Goal: Information Seeking & Learning: Find specific page/section

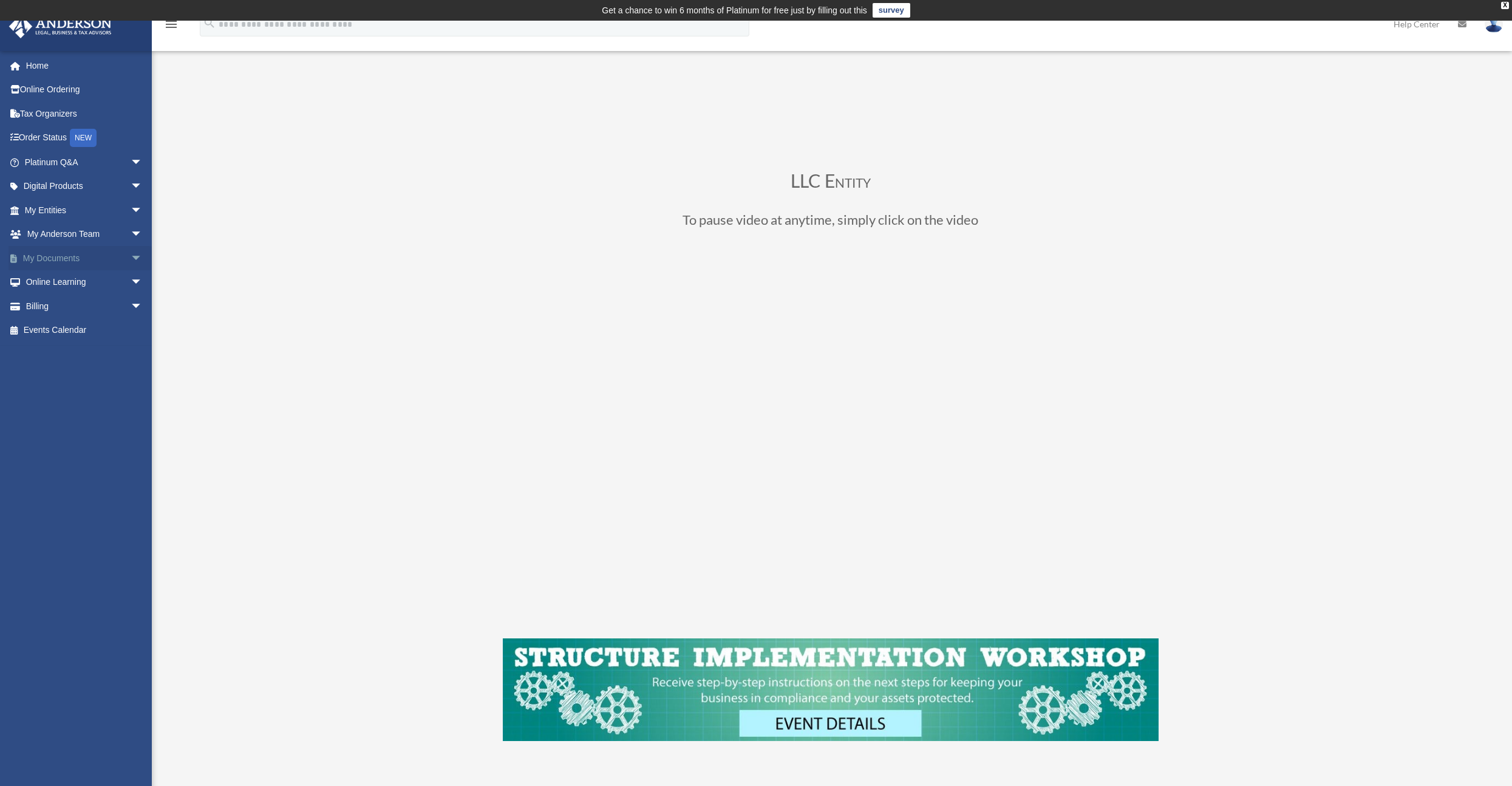
click at [131, 256] on span "arrow_drop_down" at bounding box center [142, 259] width 24 height 25
click at [131, 256] on span "arrow_drop_up" at bounding box center [142, 259] width 24 height 25
click at [131, 256] on span "arrow_drop_down" at bounding box center [142, 259] width 24 height 25
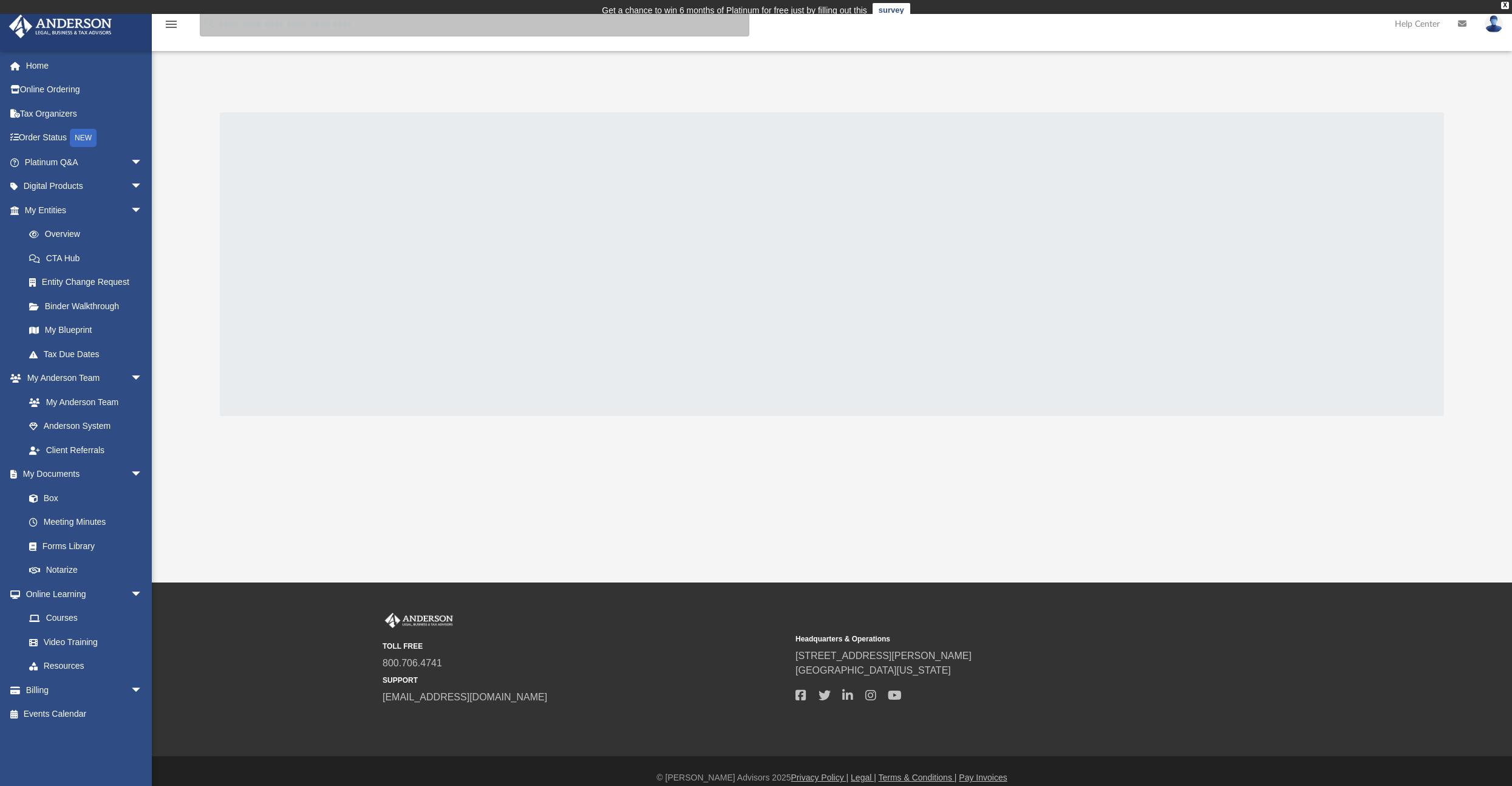
click at [282, 22] on input "search" at bounding box center [474, 24] width 550 height 24
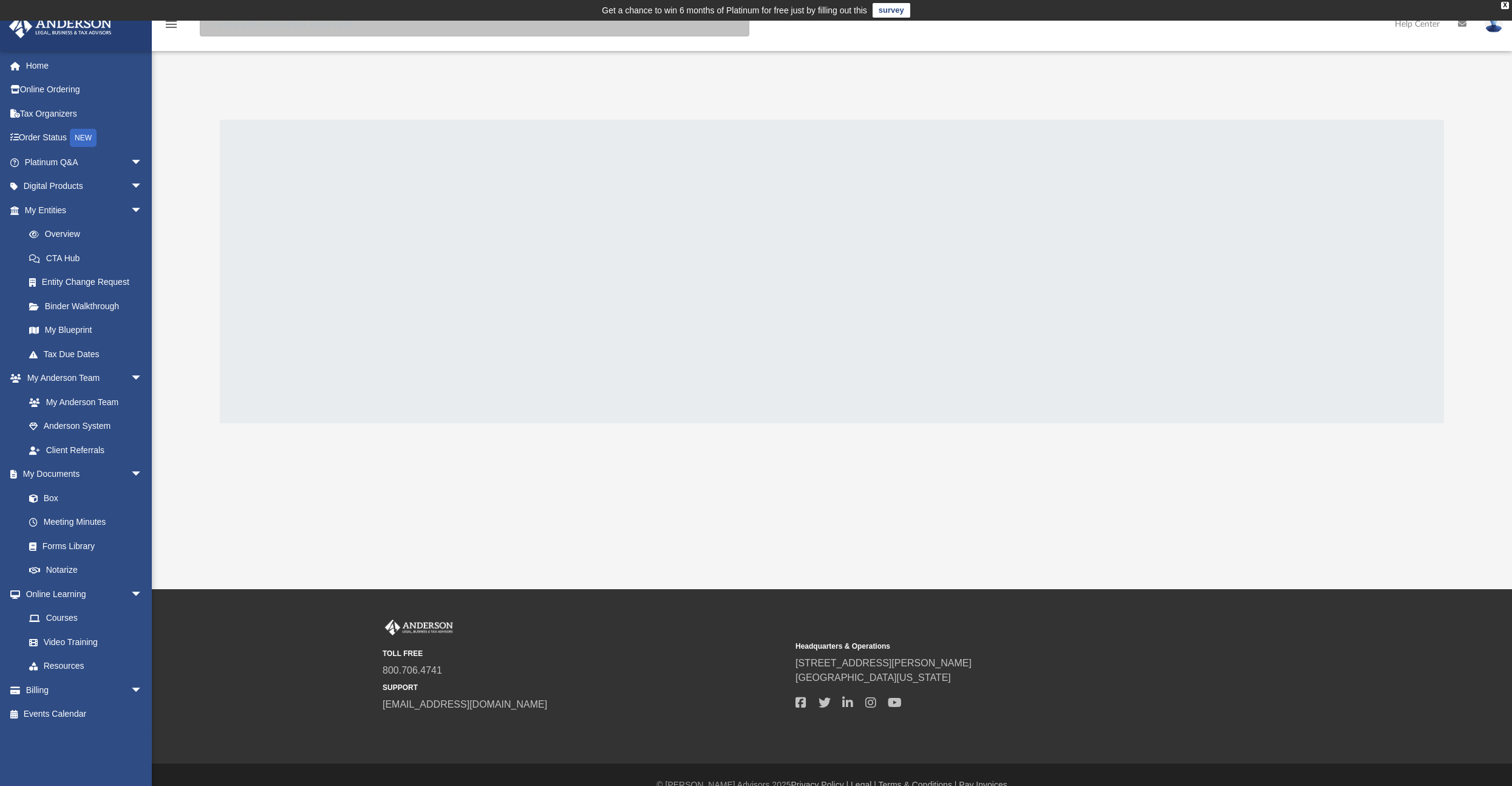
paste input "**********"
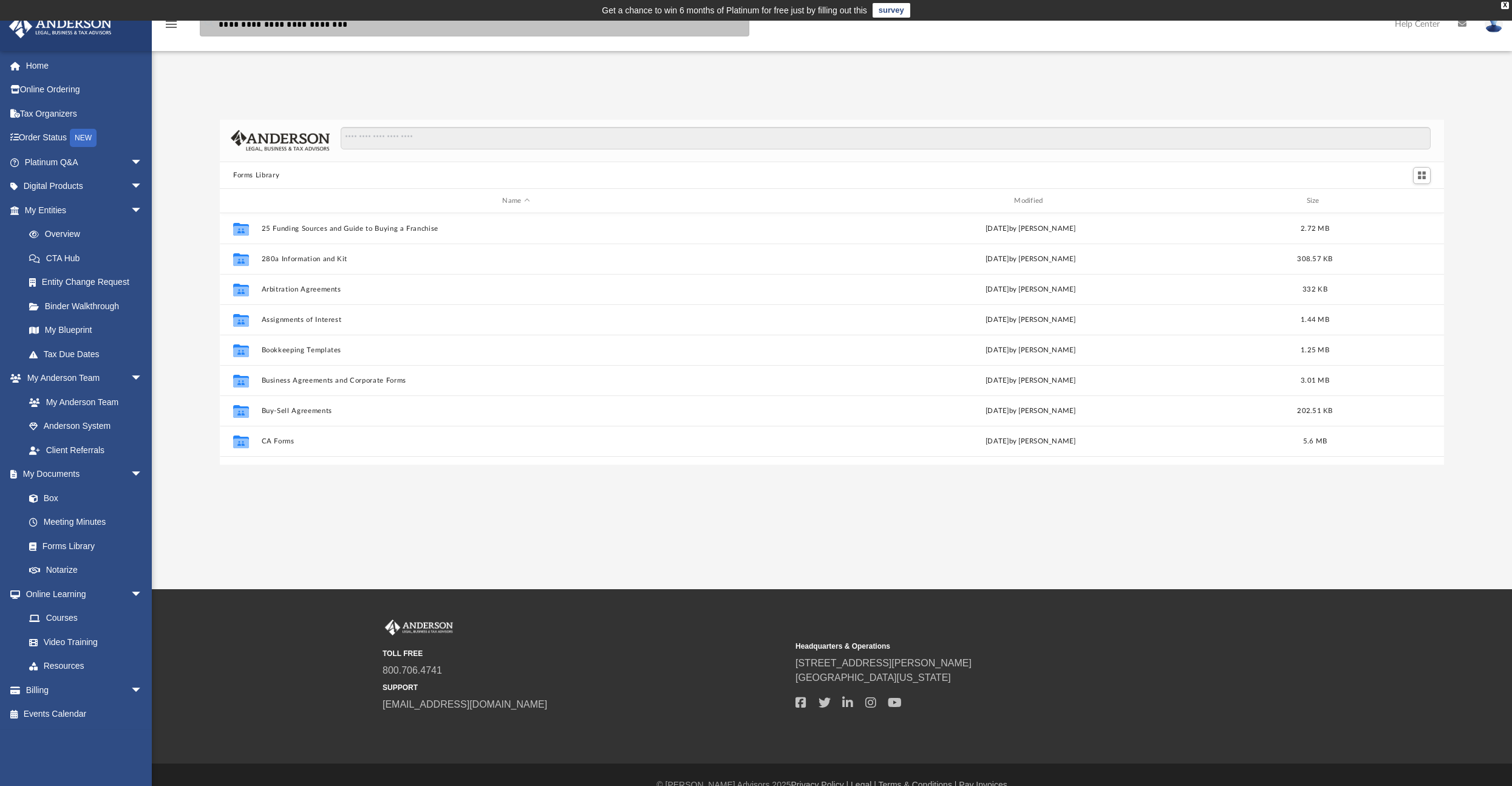
type input "**********"
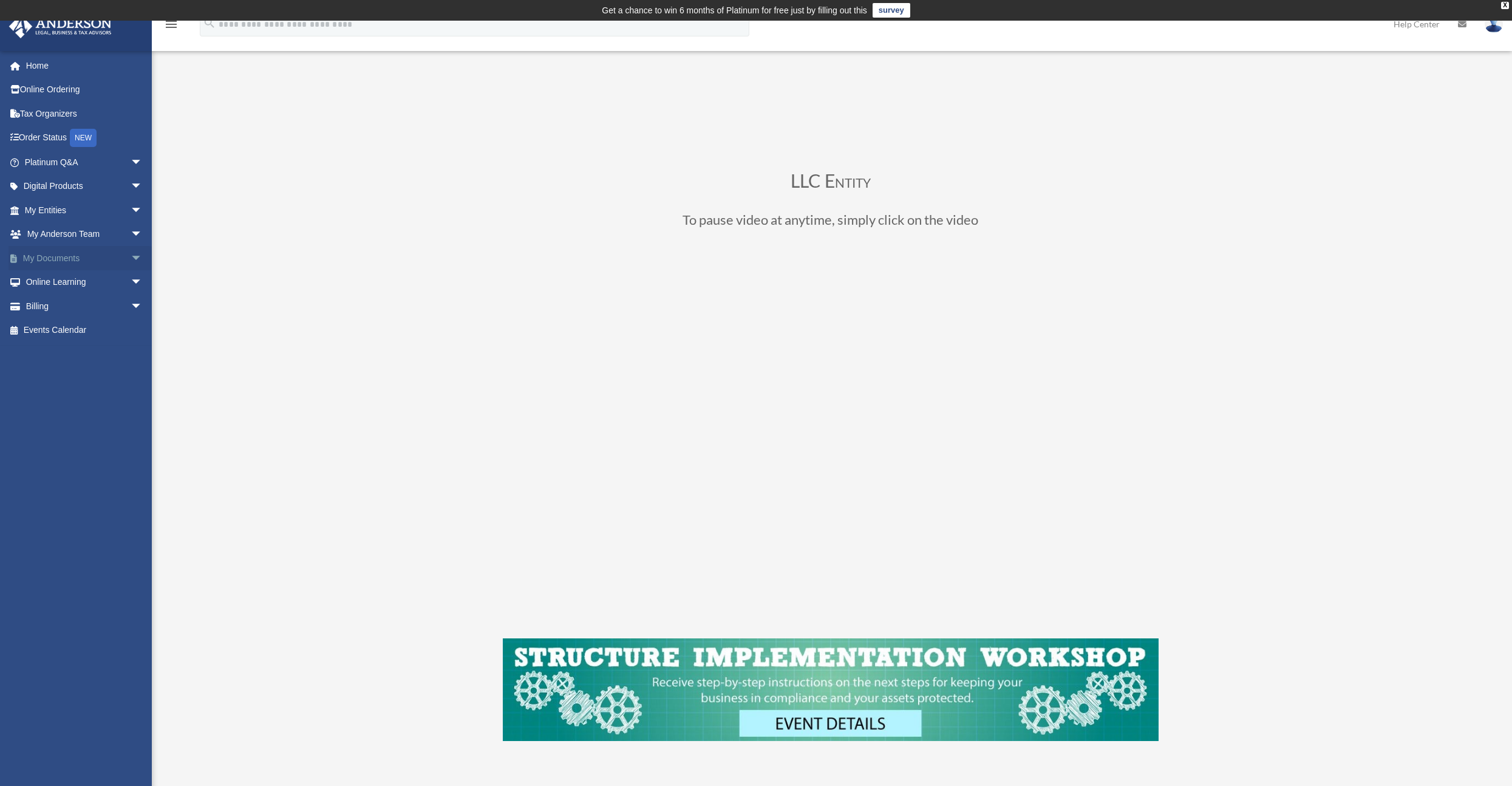
click at [131, 256] on span "arrow_drop_down" at bounding box center [142, 259] width 24 height 25
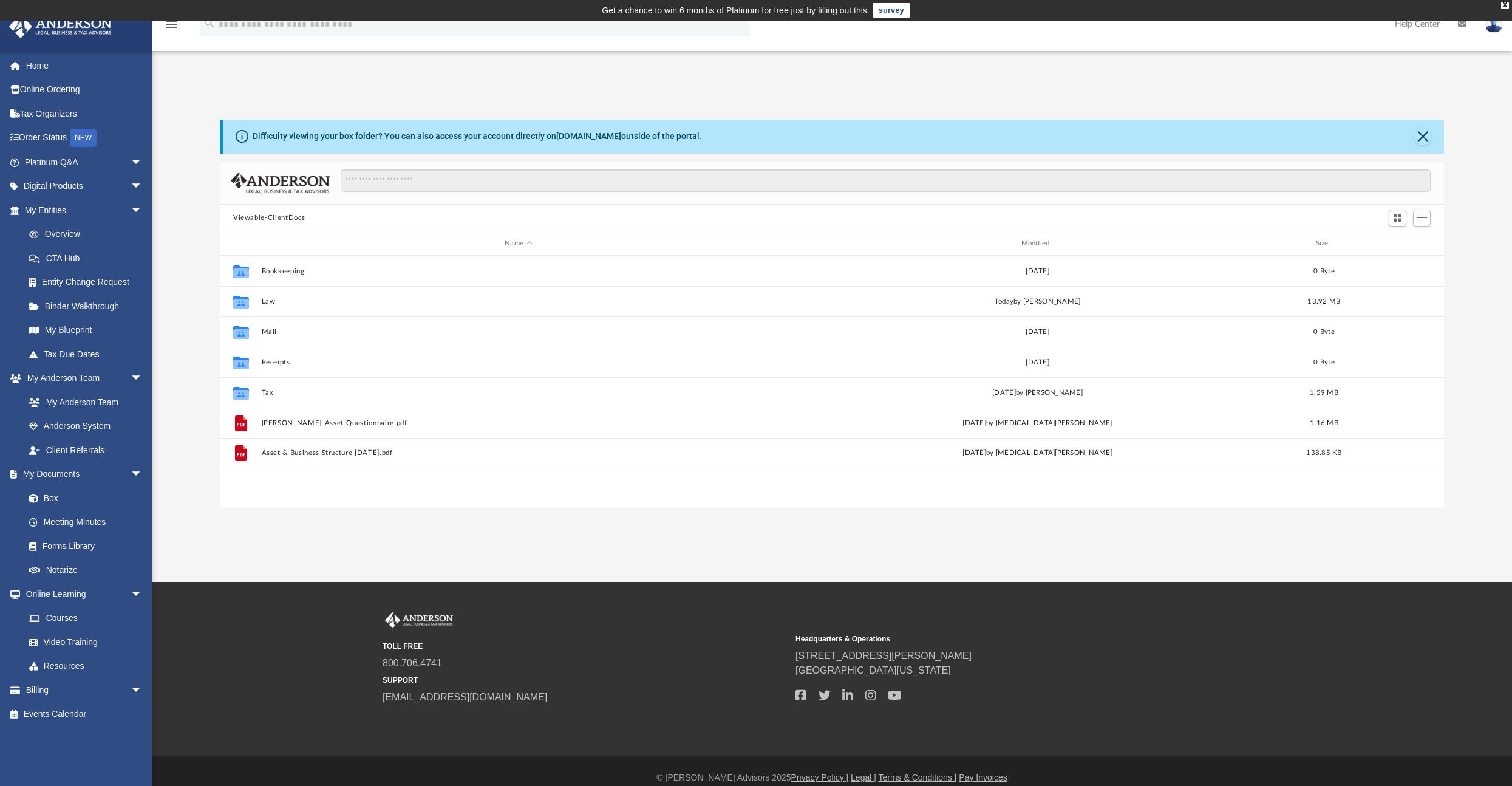
scroll to position [10, 10]
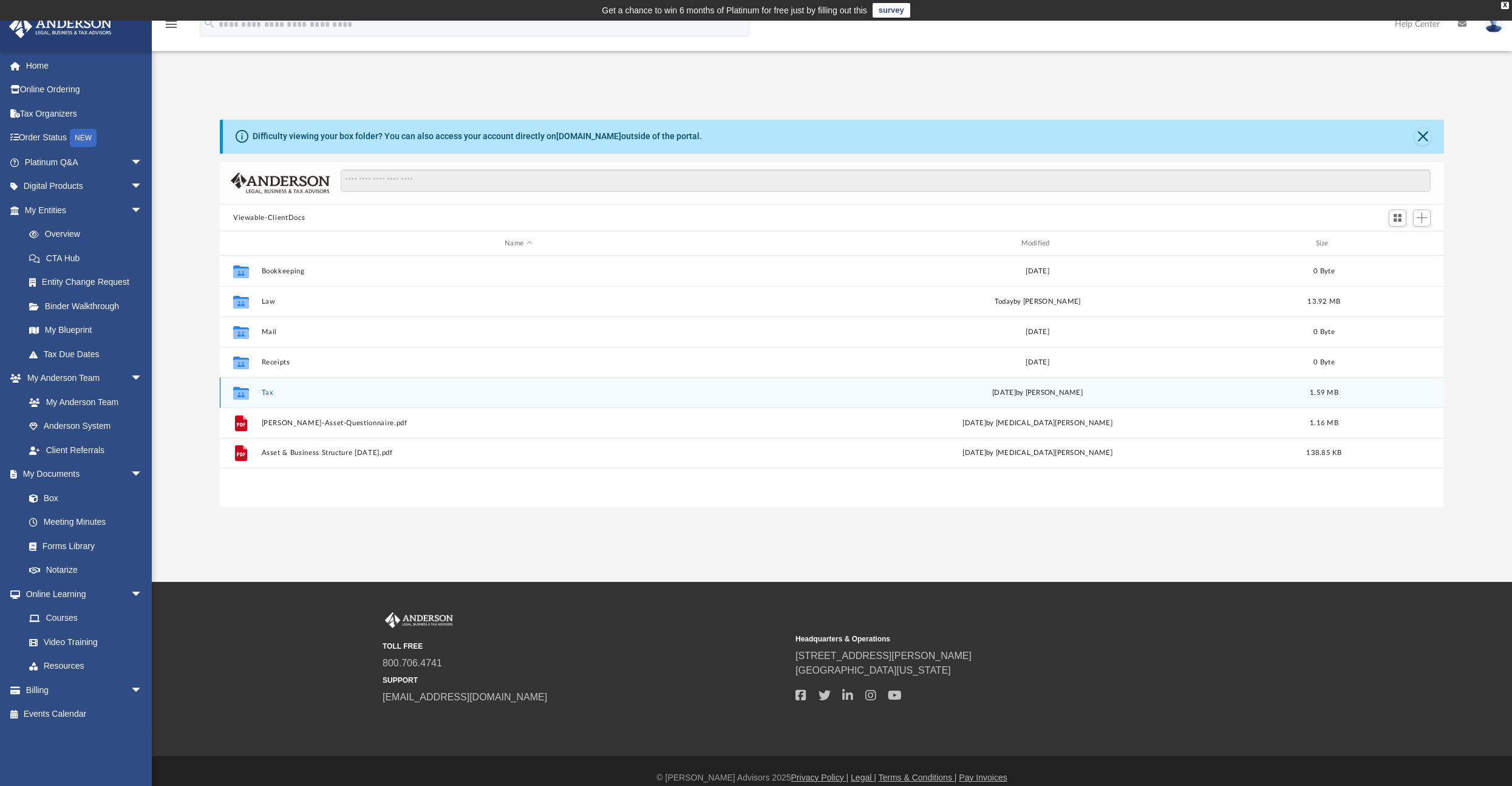
click at [244, 392] on icon "grid" at bounding box center [241, 395] width 16 height 10
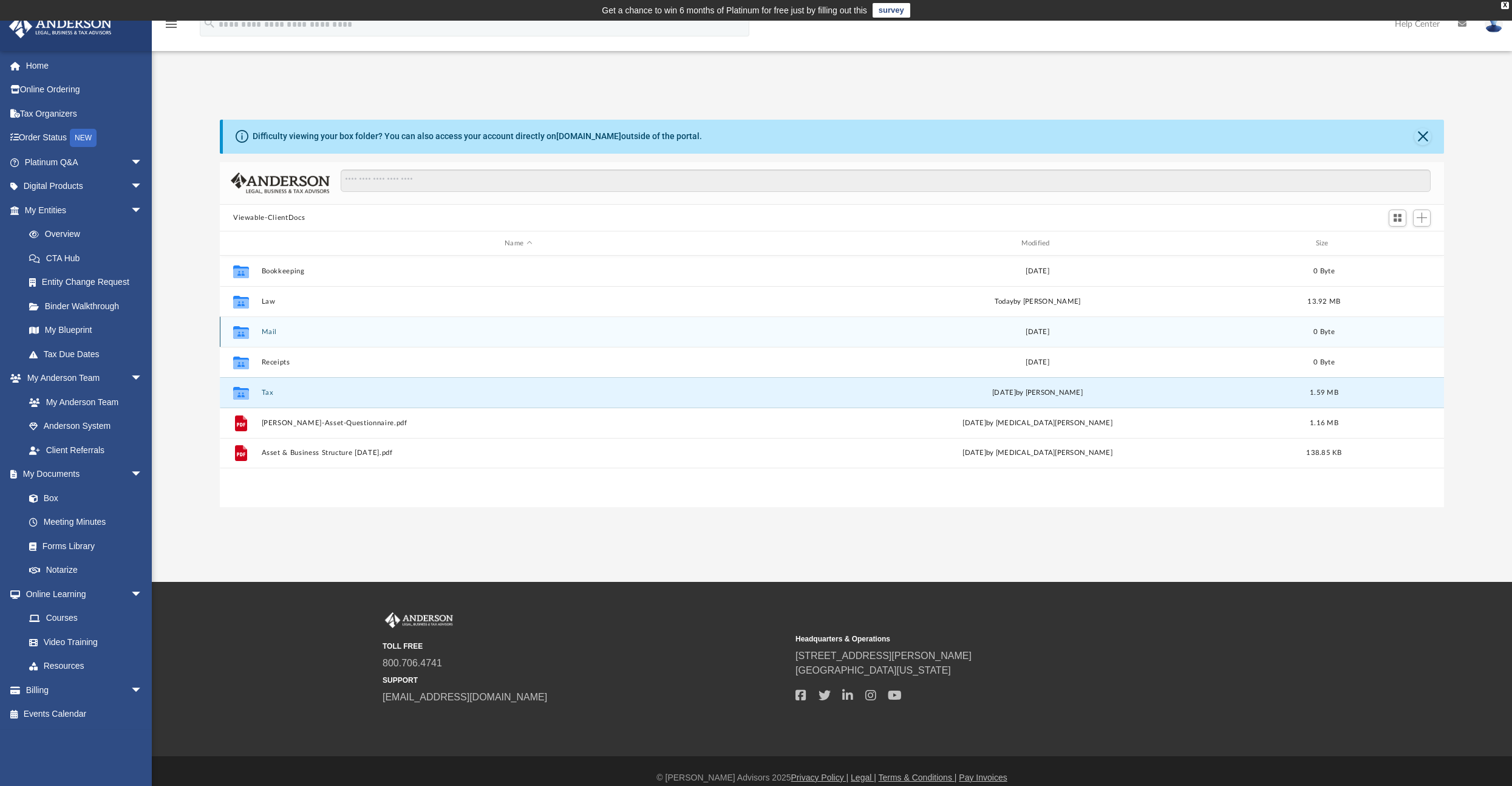
click at [268, 331] on button "Mail" at bounding box center [519, 331] width 514 height 8
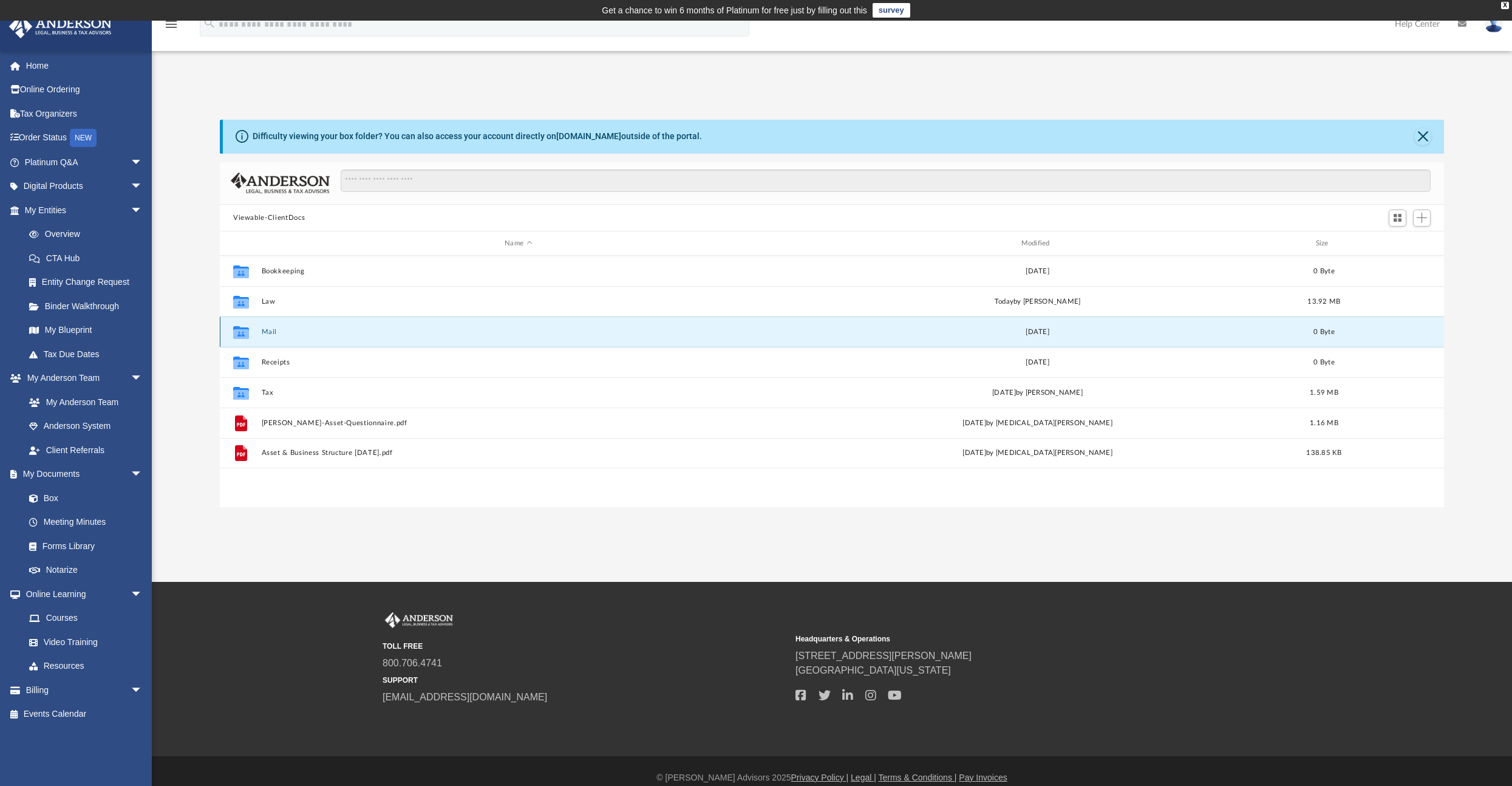
click at [268, 331] on button "Mail" at bounding box center [519, 331] width 514 height 8
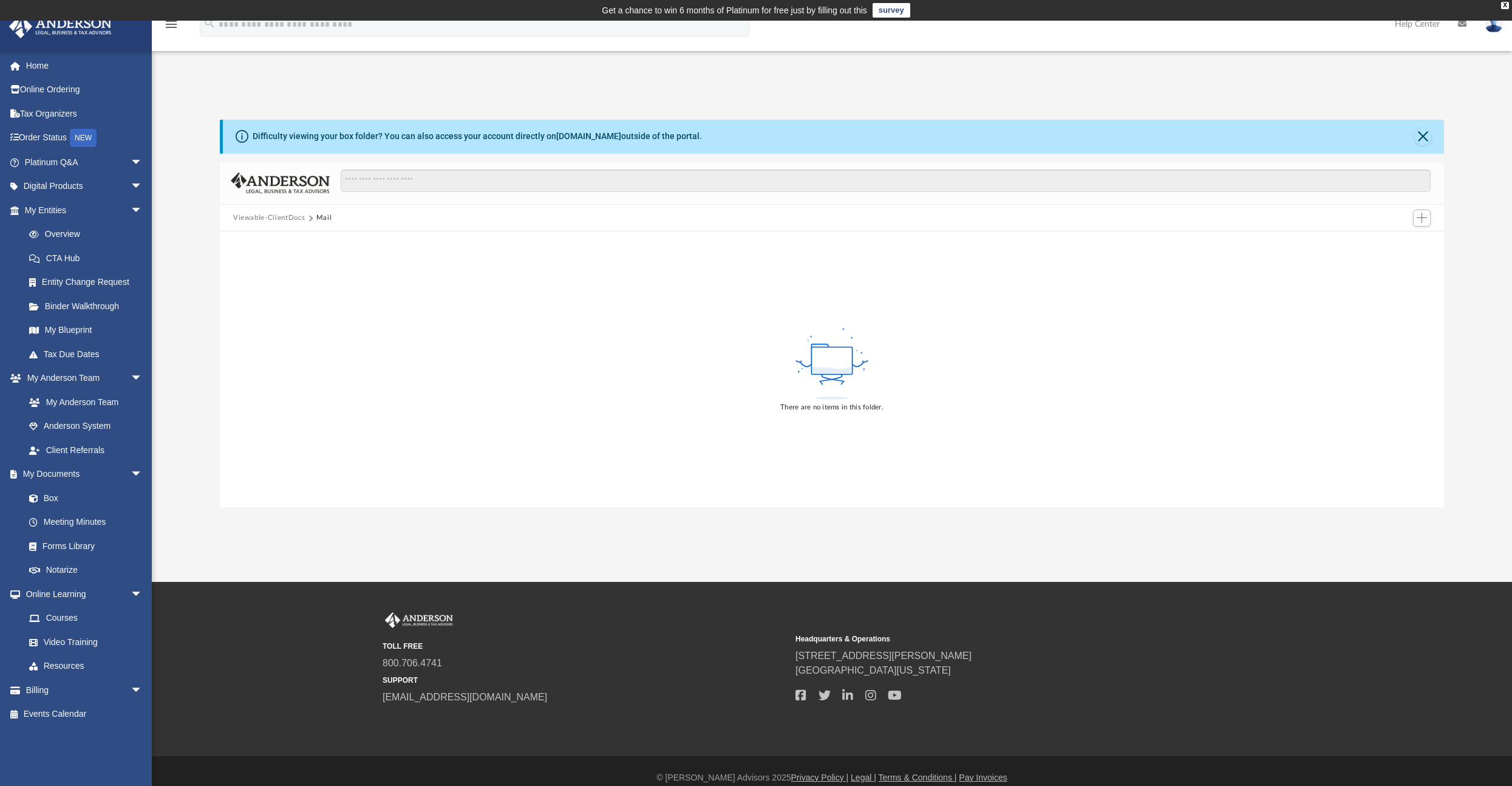
click at [299, 217] on button "Viewable-ClientDocs" at bounding box center [269, 218] width 71 height 11
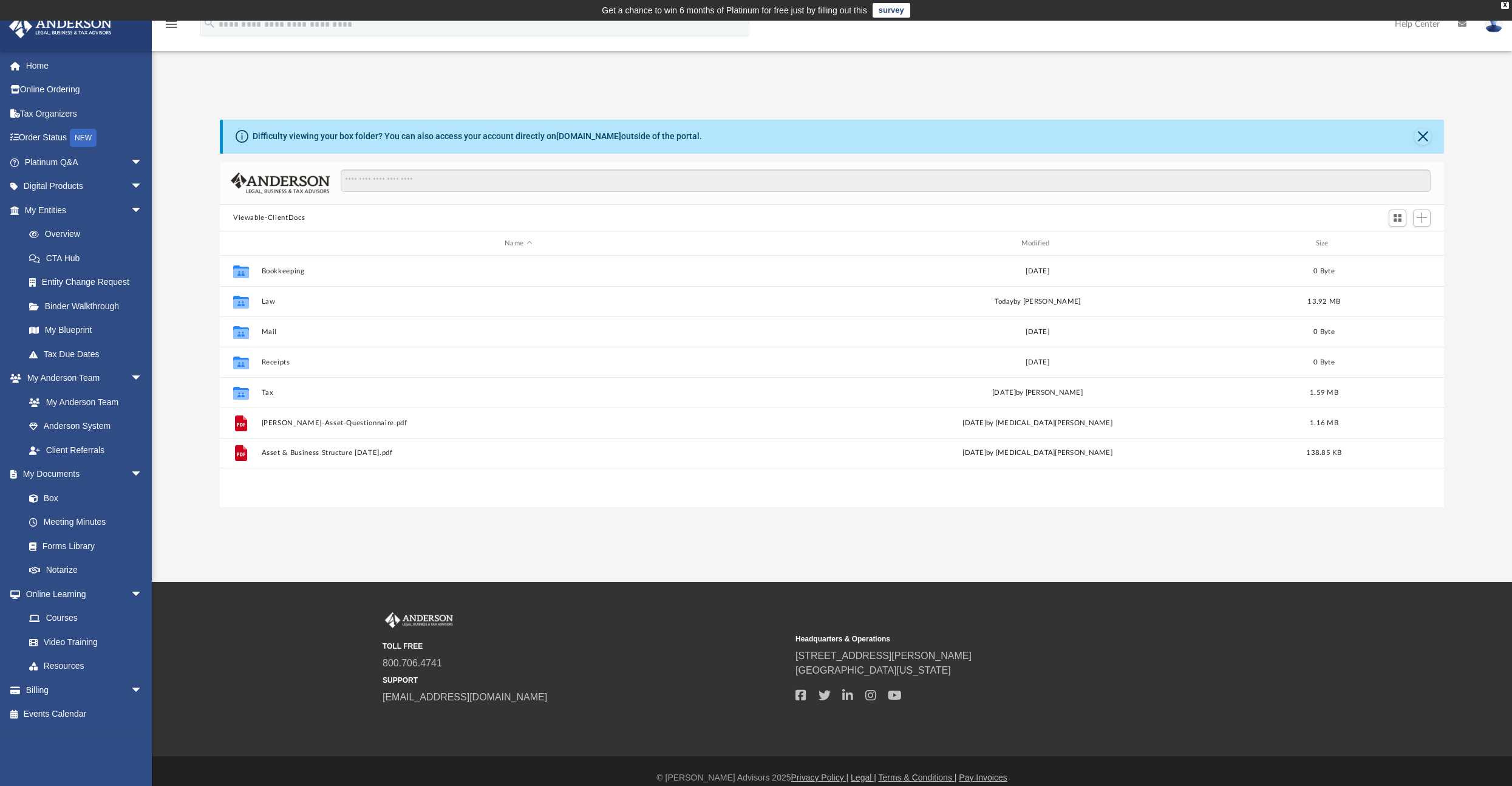
scroll to position [267, 1215]
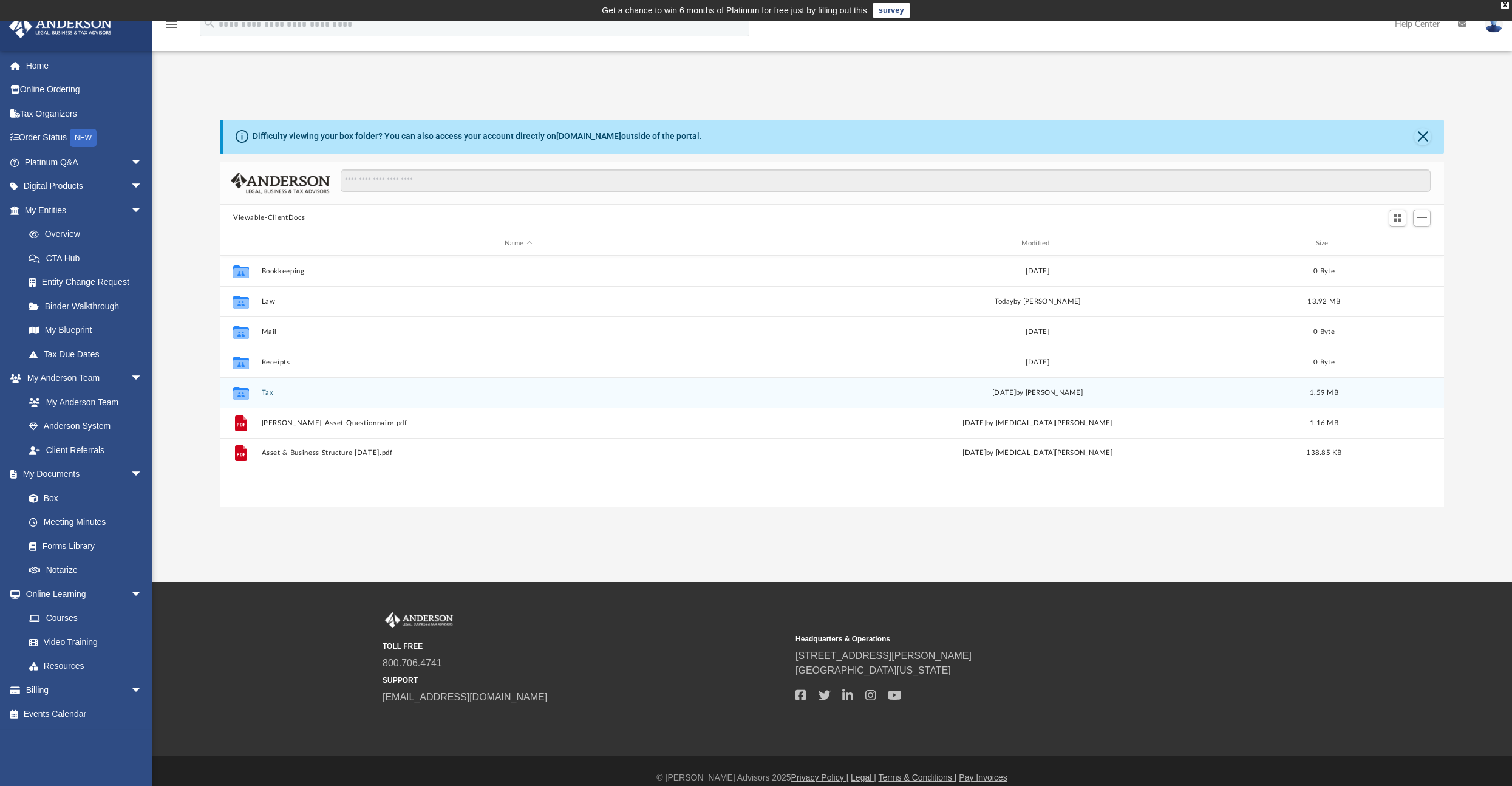
click at [245, 387] on icon "Collaborated Folder" at bounding box center [241, 392] width 19 height 19
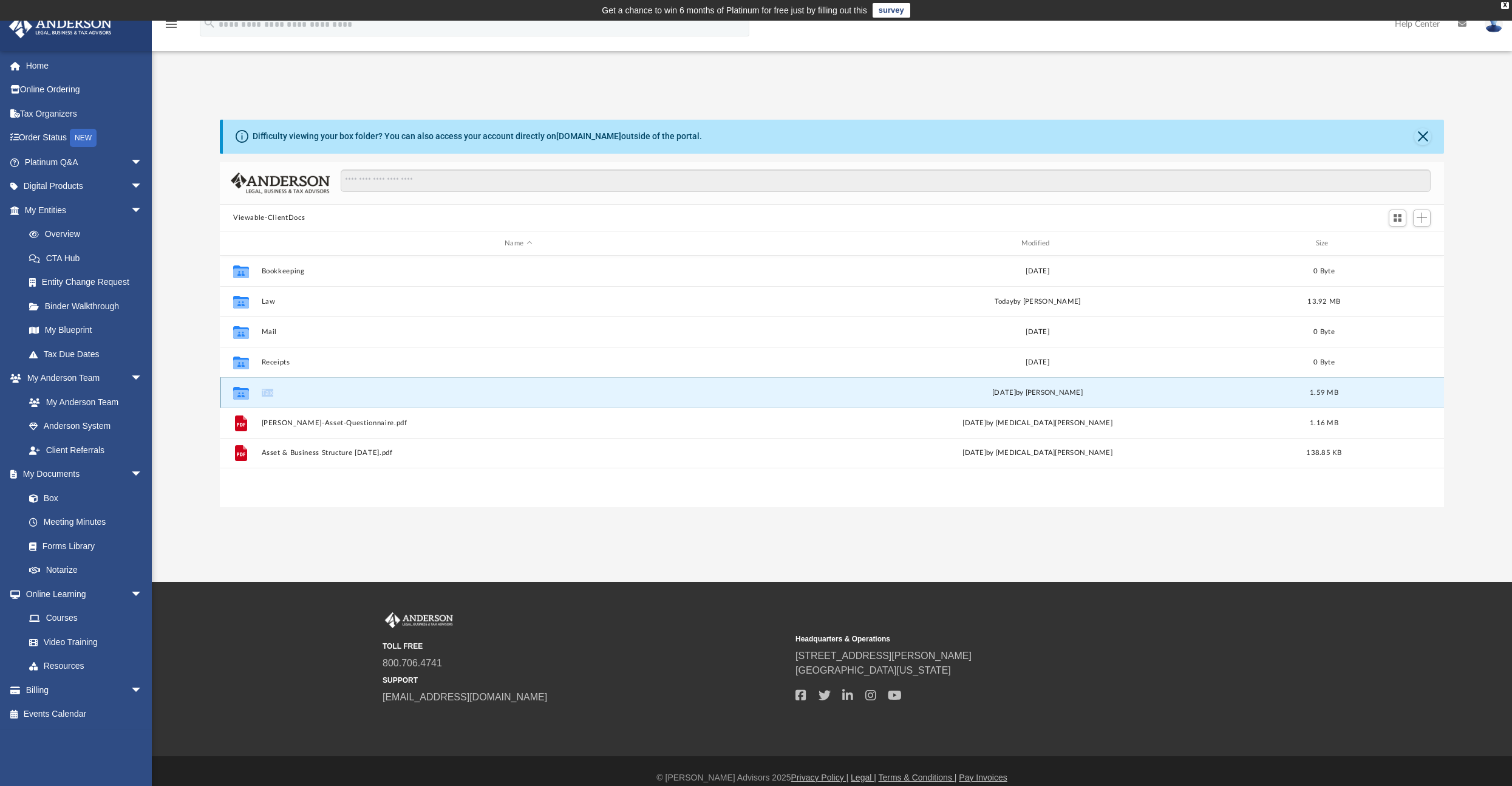
click at [245, 387] on icon "Collaborated Folder" at bounding box center [241, 392] width 19 height 19
drag, startPoint x: 245, startPoint y: 387, endPoint x: 265, endPoint y: 389, distance: 20.1
click at [265, 389] on button "Tax" at bounding box center [519, 392] width 514 height 8
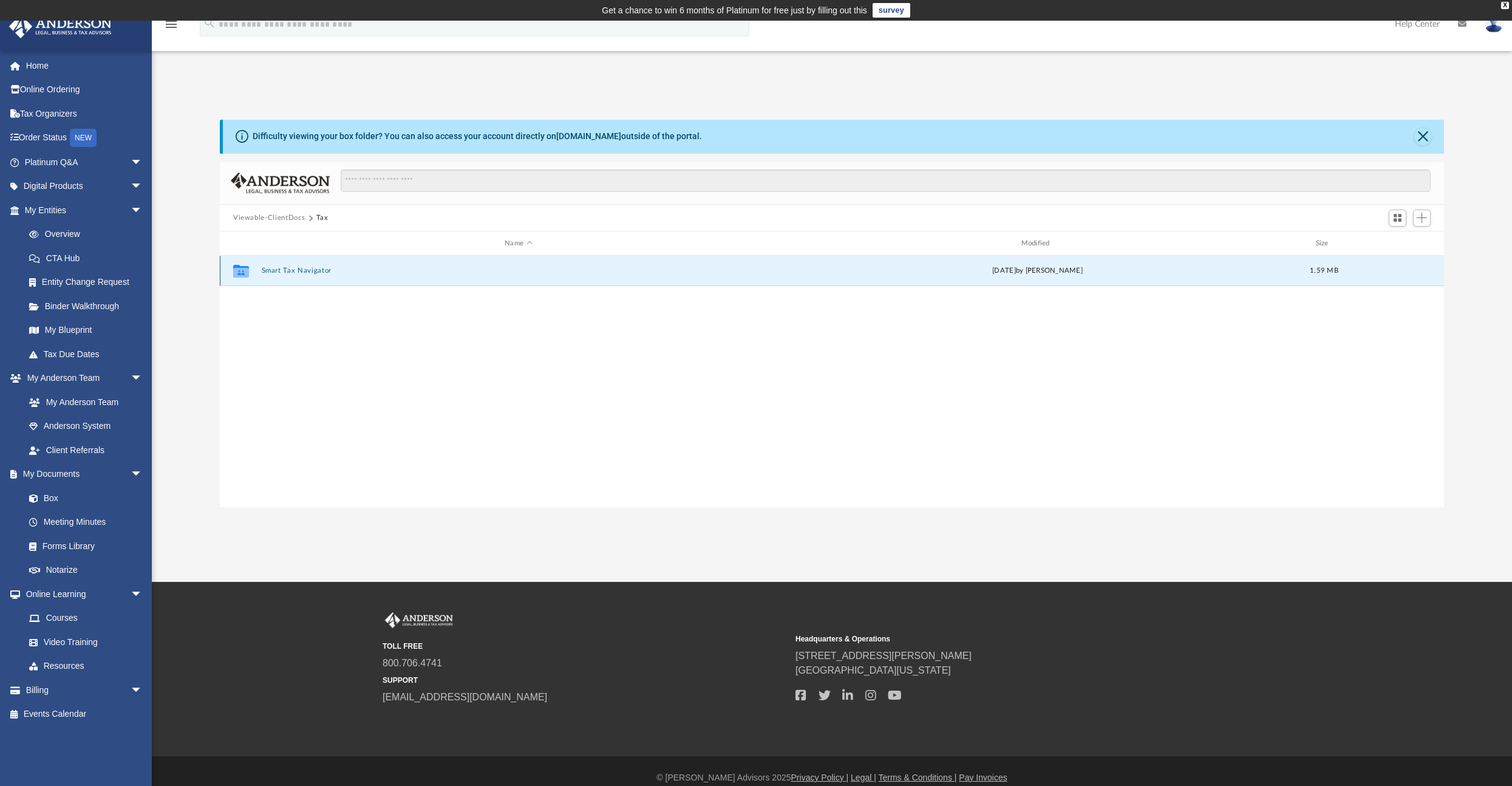
click at [318, 269] on button "Smart Tax Navigator" at bounding box center [519, 271] width 514 height 8
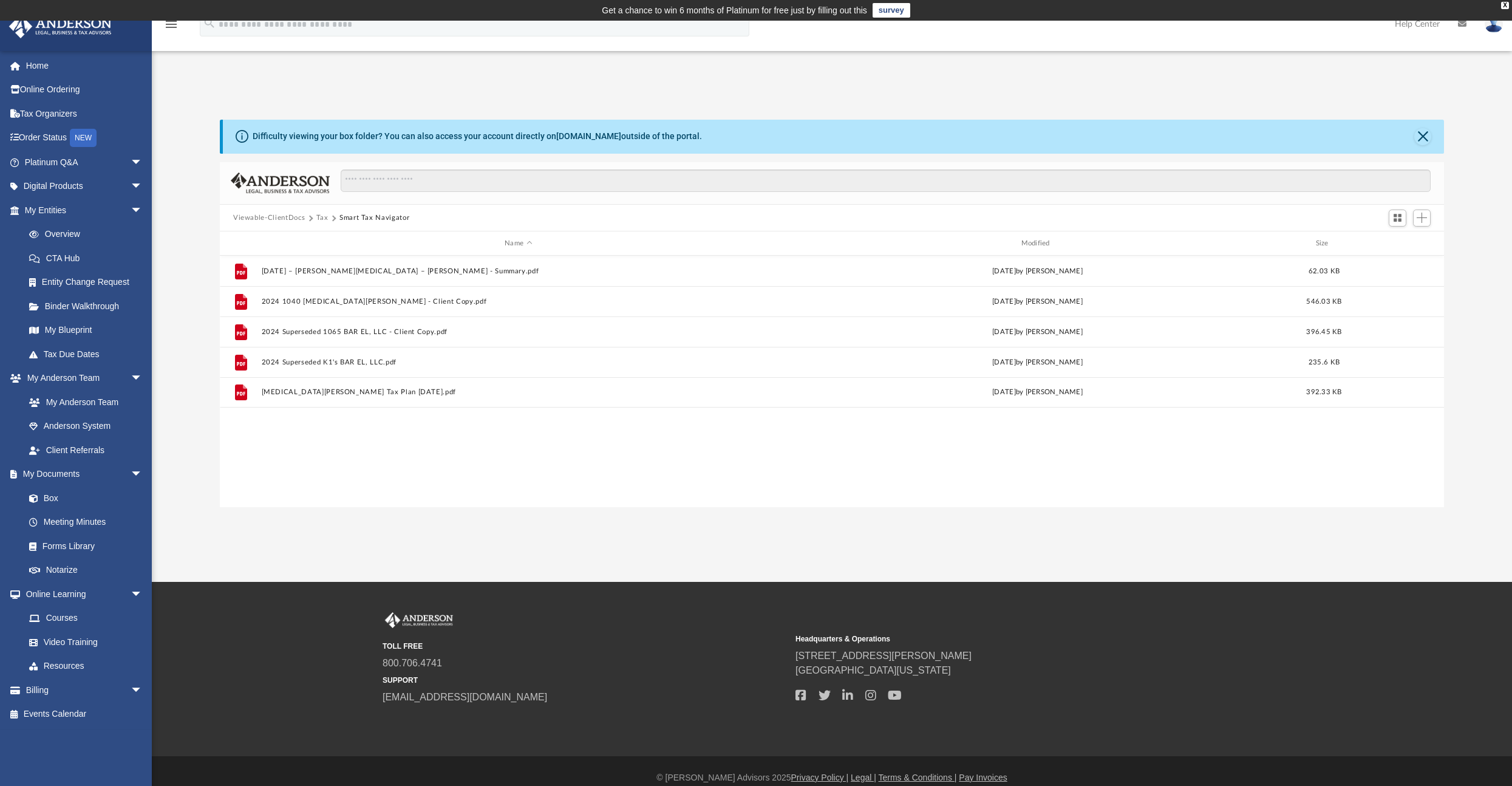
click at [286, 217] on button "Viewable-ClientDocs" at bounding box center [269, 218] width 71 height 11
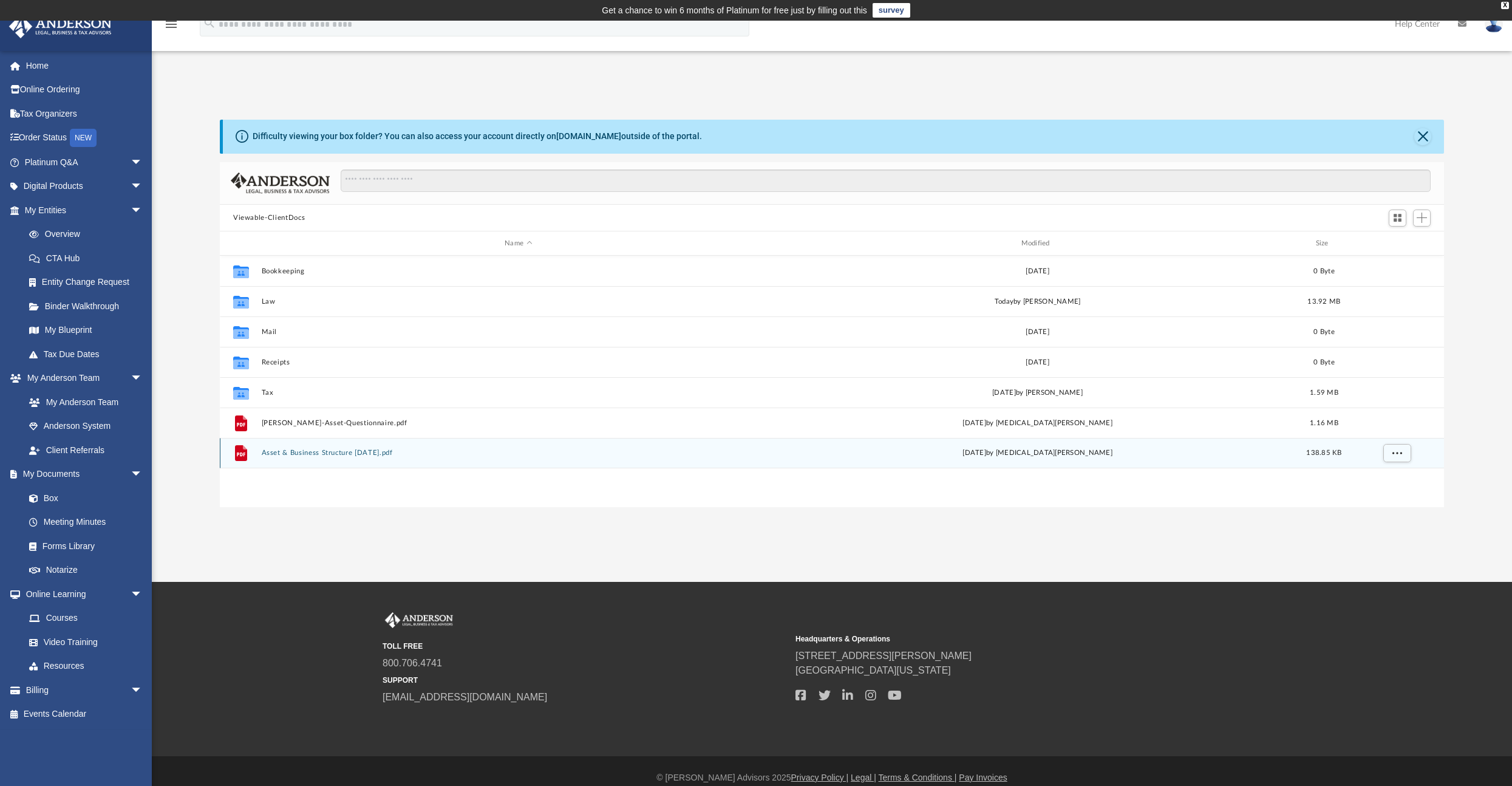
click at [323, 450] on button "Asset & Business Structure Jan 2023.pdf" at bounding box center [519, 453] width 514 height 8
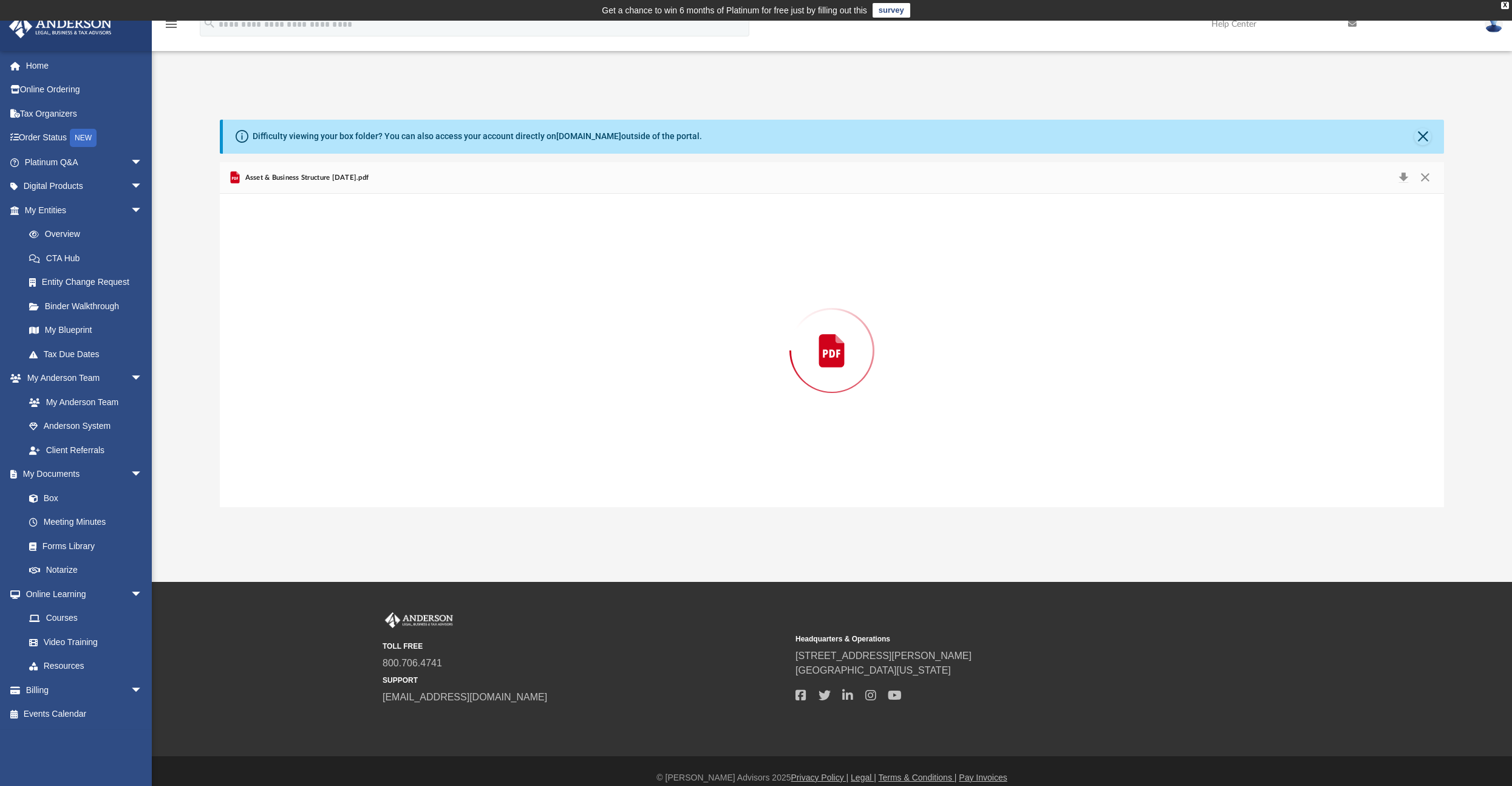
click at [323, 450] on div "Preview" at bounding box center [832, 351] width 1224 height 313
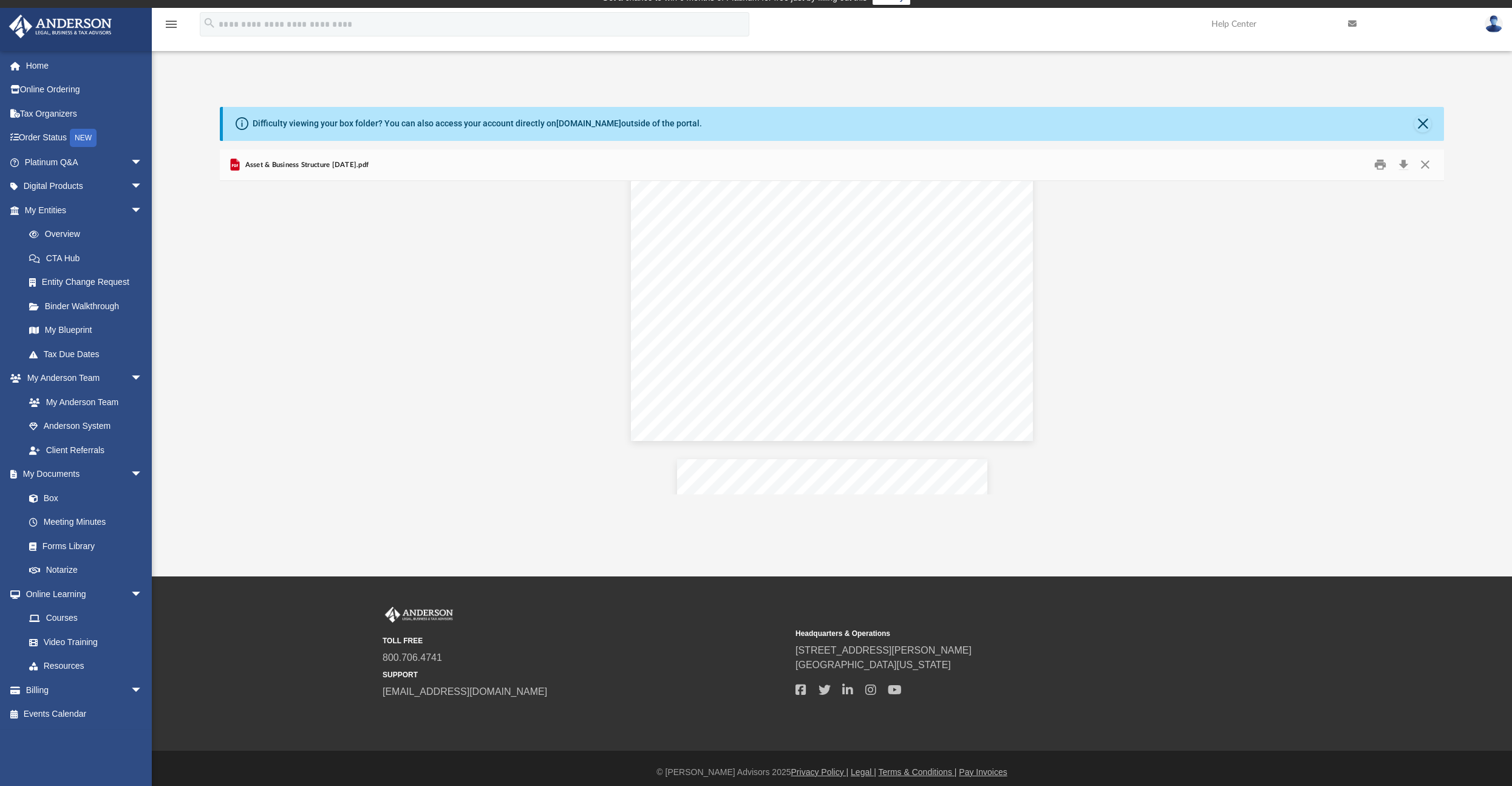
scroll to position [0, 0]
click at [233, 336] on button "Preview" at bounding box center [233, 338] width 27 height 34
click at [49, 494] on link "Box" at bounding box center [88, 497] width 144 height 24
click at [68, 229] on link "Overview" at bounding box center [88, 234] width 144 height 24
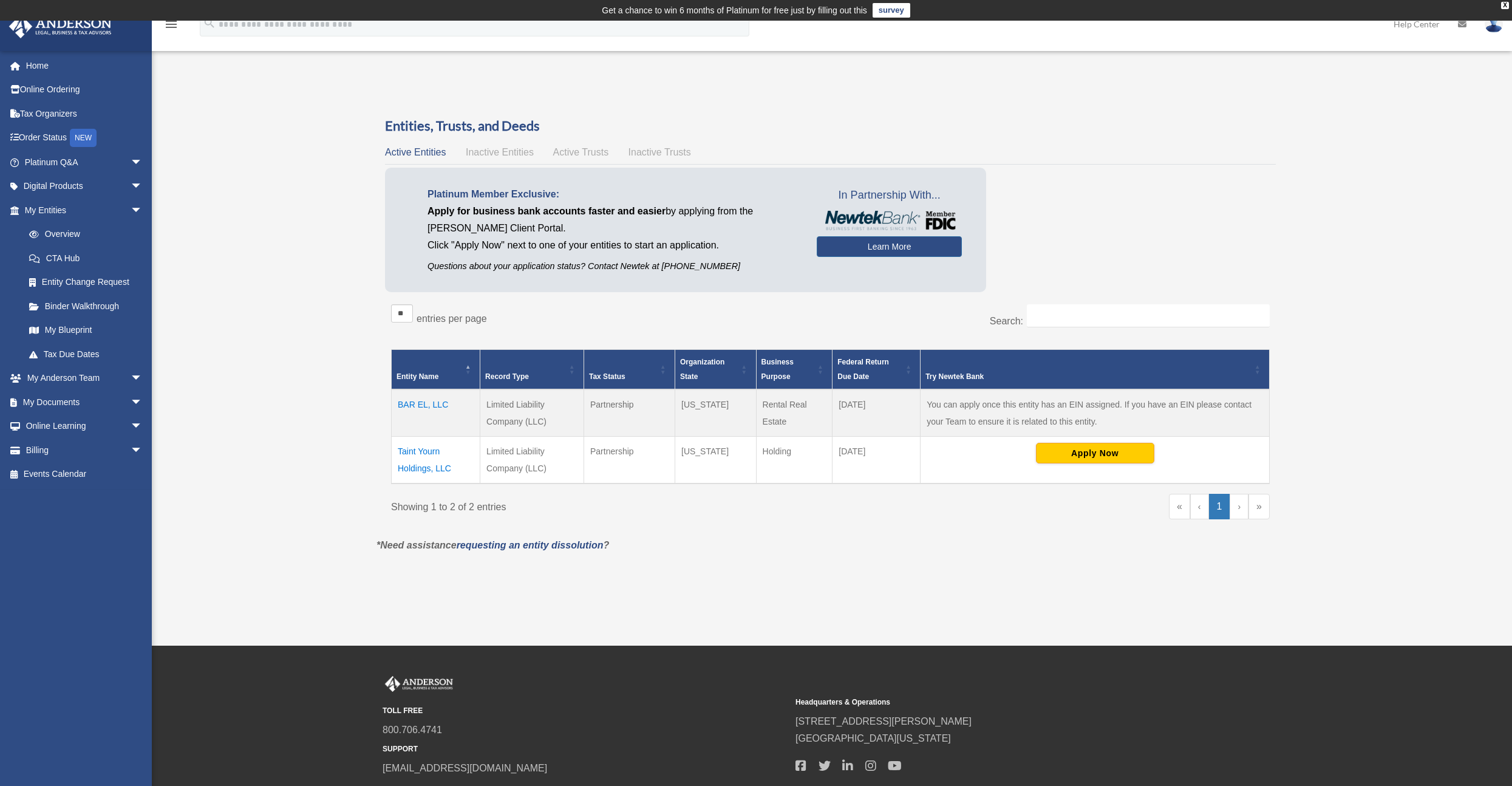
click at [420, 453] on td "Taint Yourn Holdings, LLC" at bounding box center [436, 460] width 89 height 47
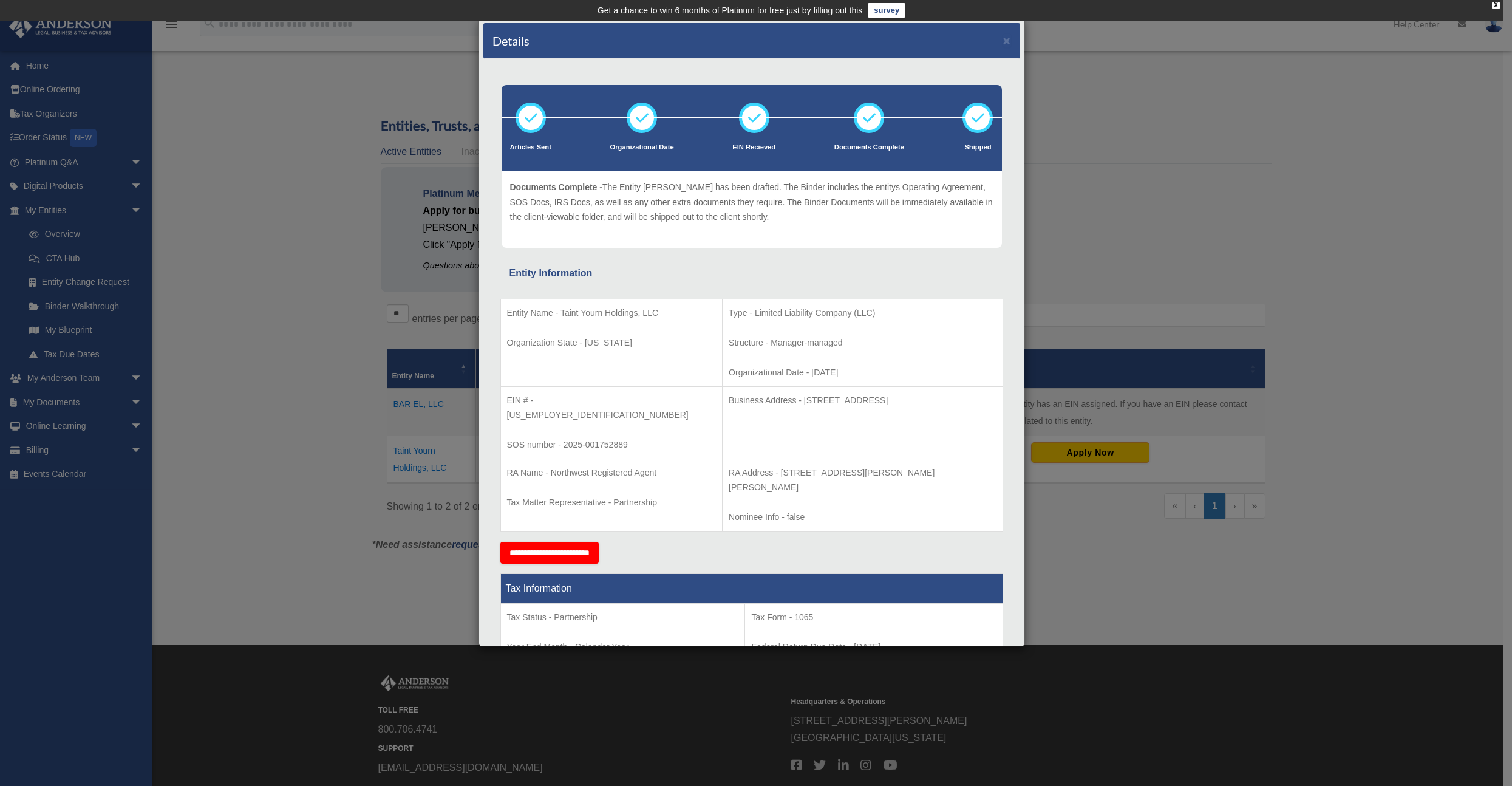
click at [1151, 106] on div "Details × Articles Sent Organizational Date" at bounding box center [756, 393] width 1512 height 786
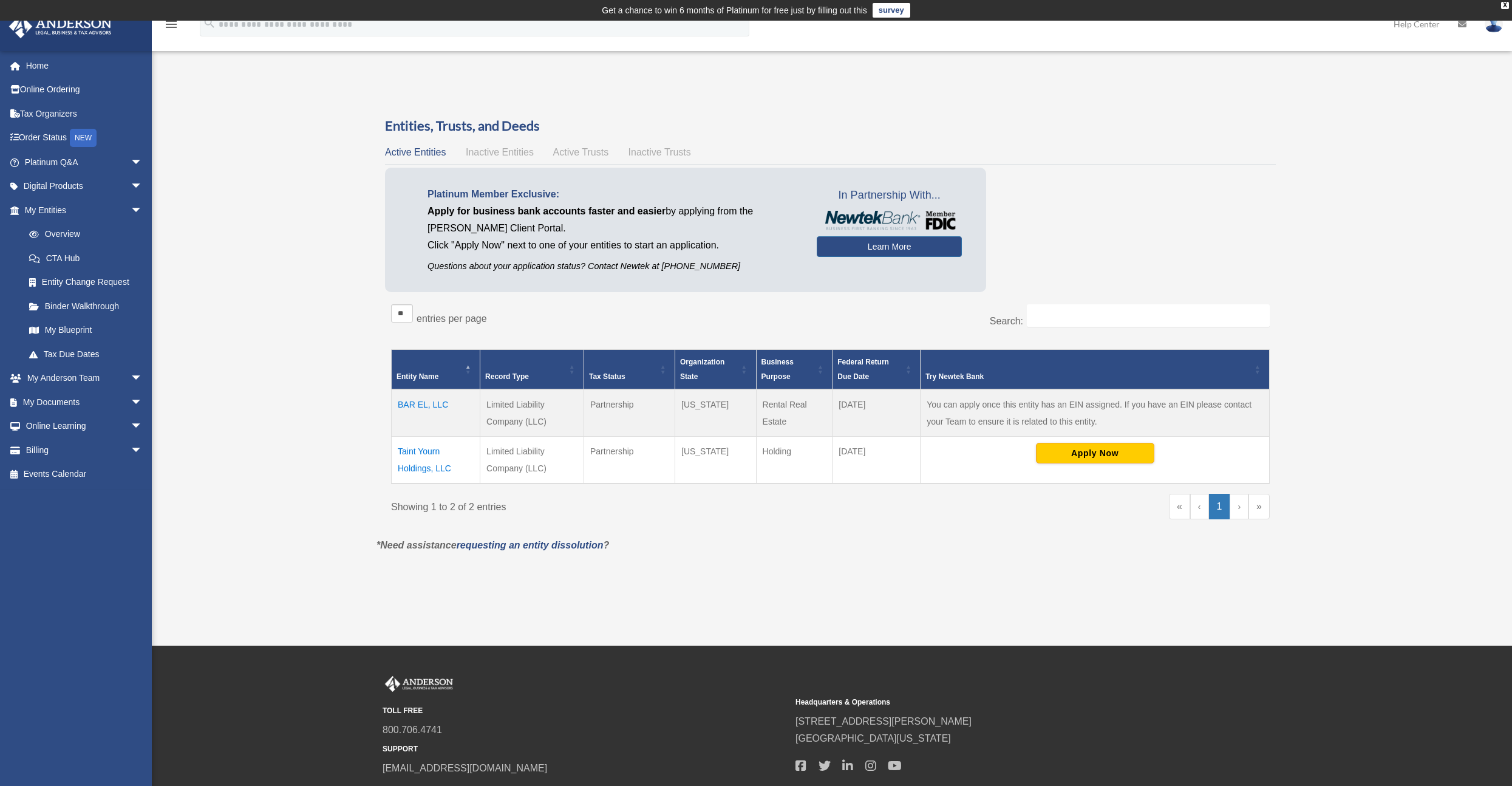
click at [422, 400] on td "BAR EL, LLC" at bounding box center [436, 413] width 89 height 47
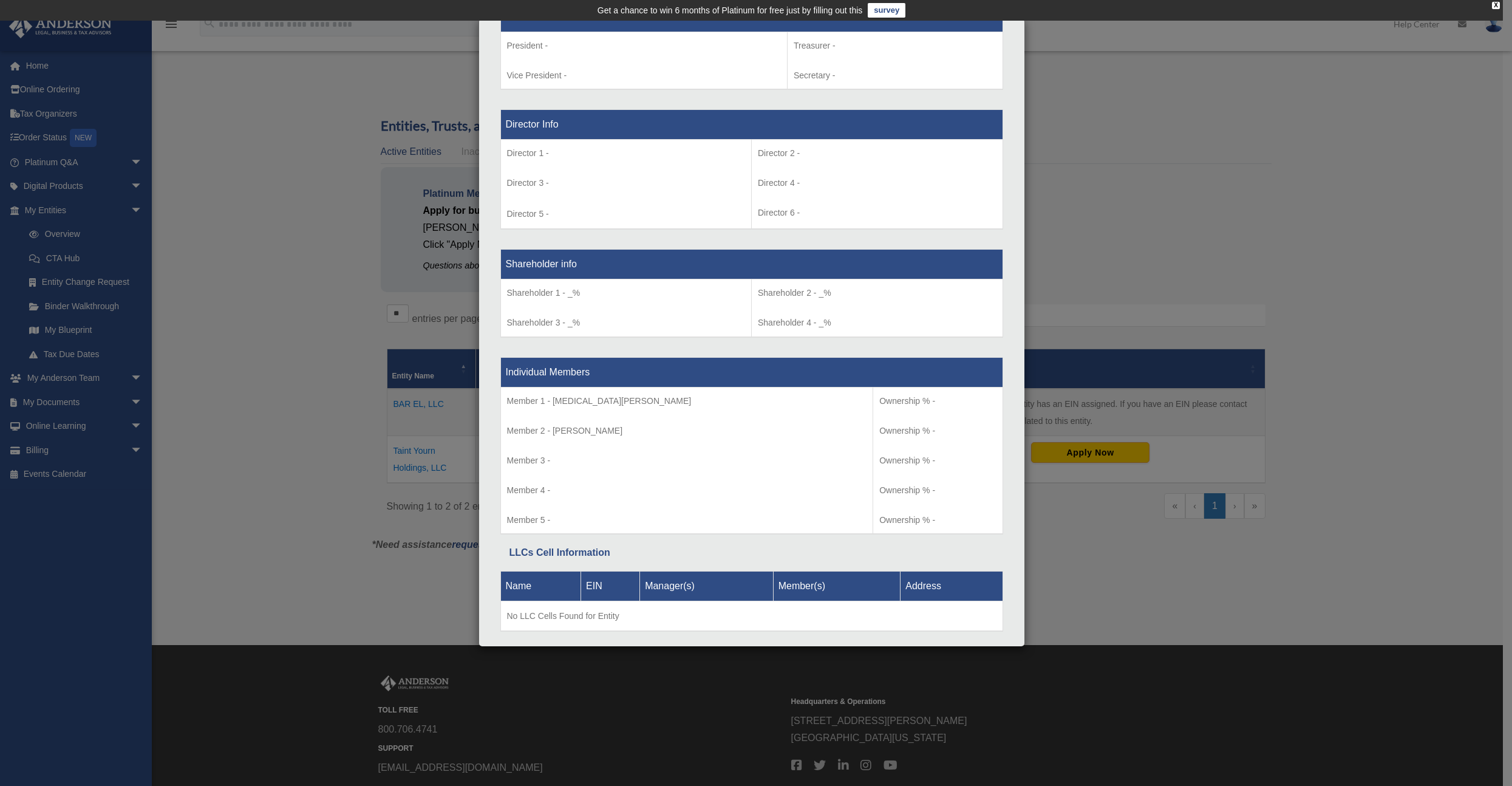
scroll to position [856, 0]
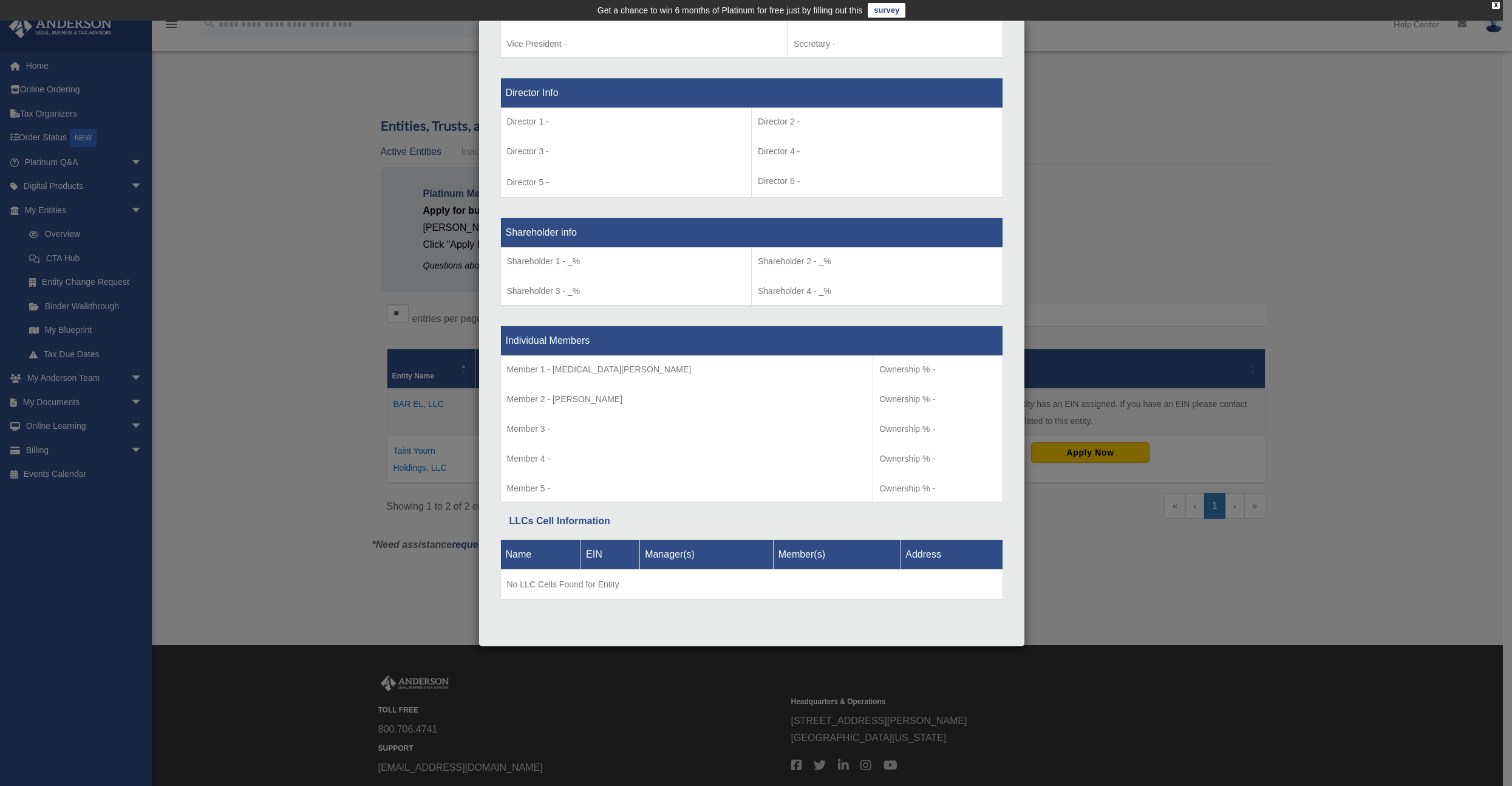
drag, startPoint x: 1495, startPoint y: 5, endPoint x: 1380, endPoint y: 259, distance: 278.8
click at [1495, 5] on div "X" at bounding box center [1496, 6] width 8 height 7
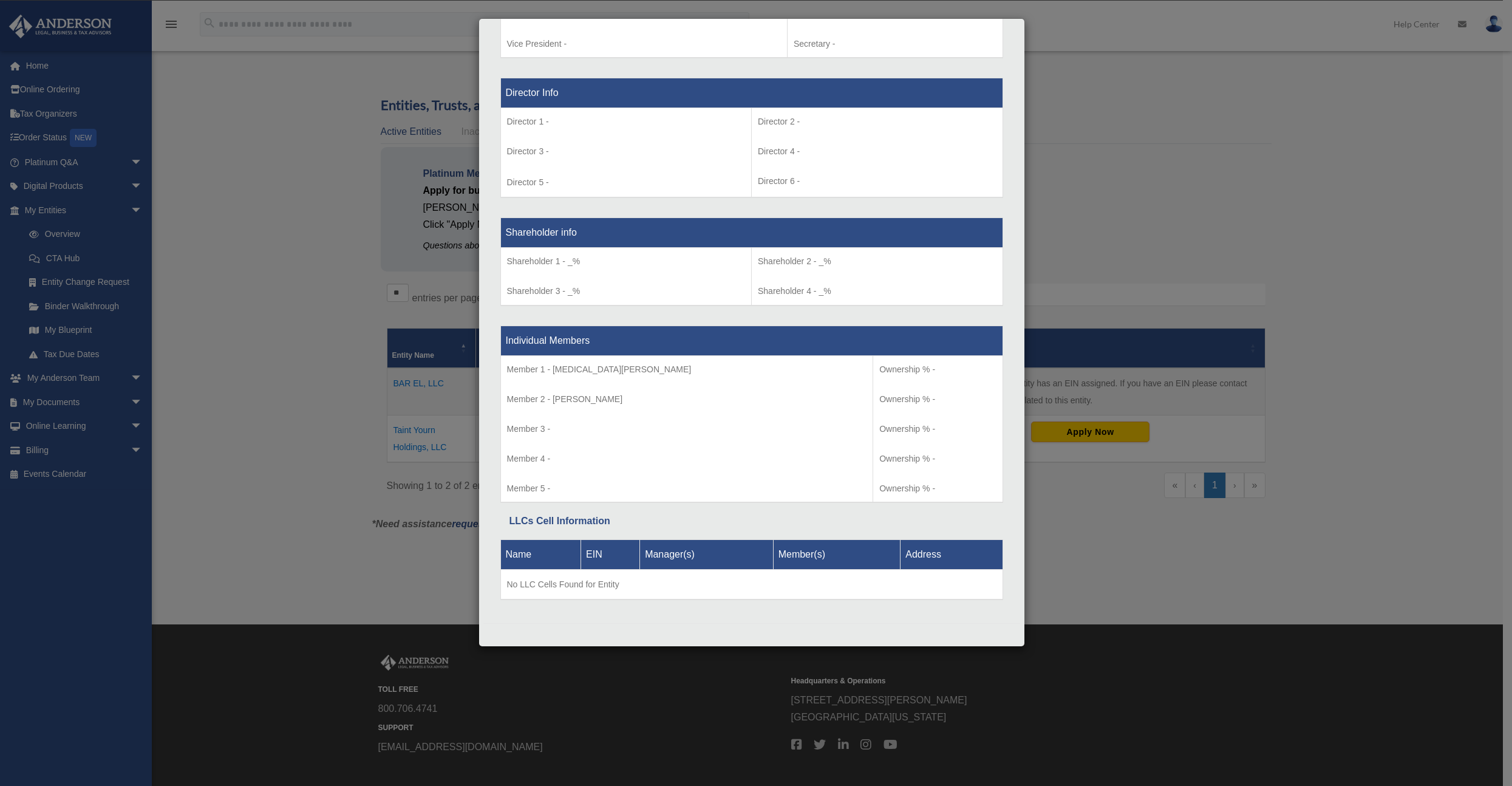
click at [1380, 259] on div "Details × Articles Sent Organizational Date" at bounding box center [756, 393] width 1512 height 786
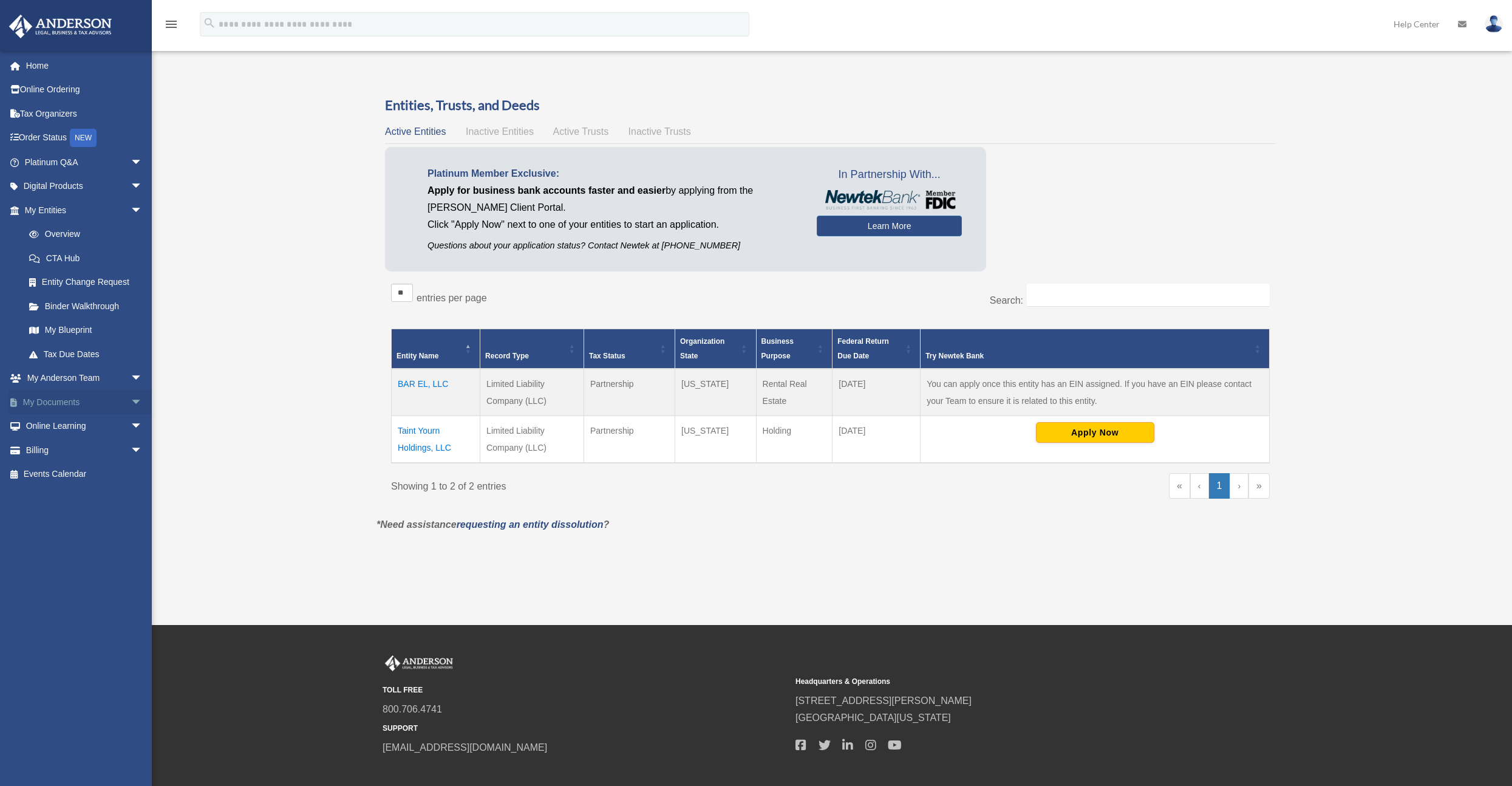
click at [131, 400] on span "arrow_drop_down" at bounding box center [142, 402] width 24 height 25
click at [53, 427] on link "Box" at bounding box center [88, 426] width 144 height 24
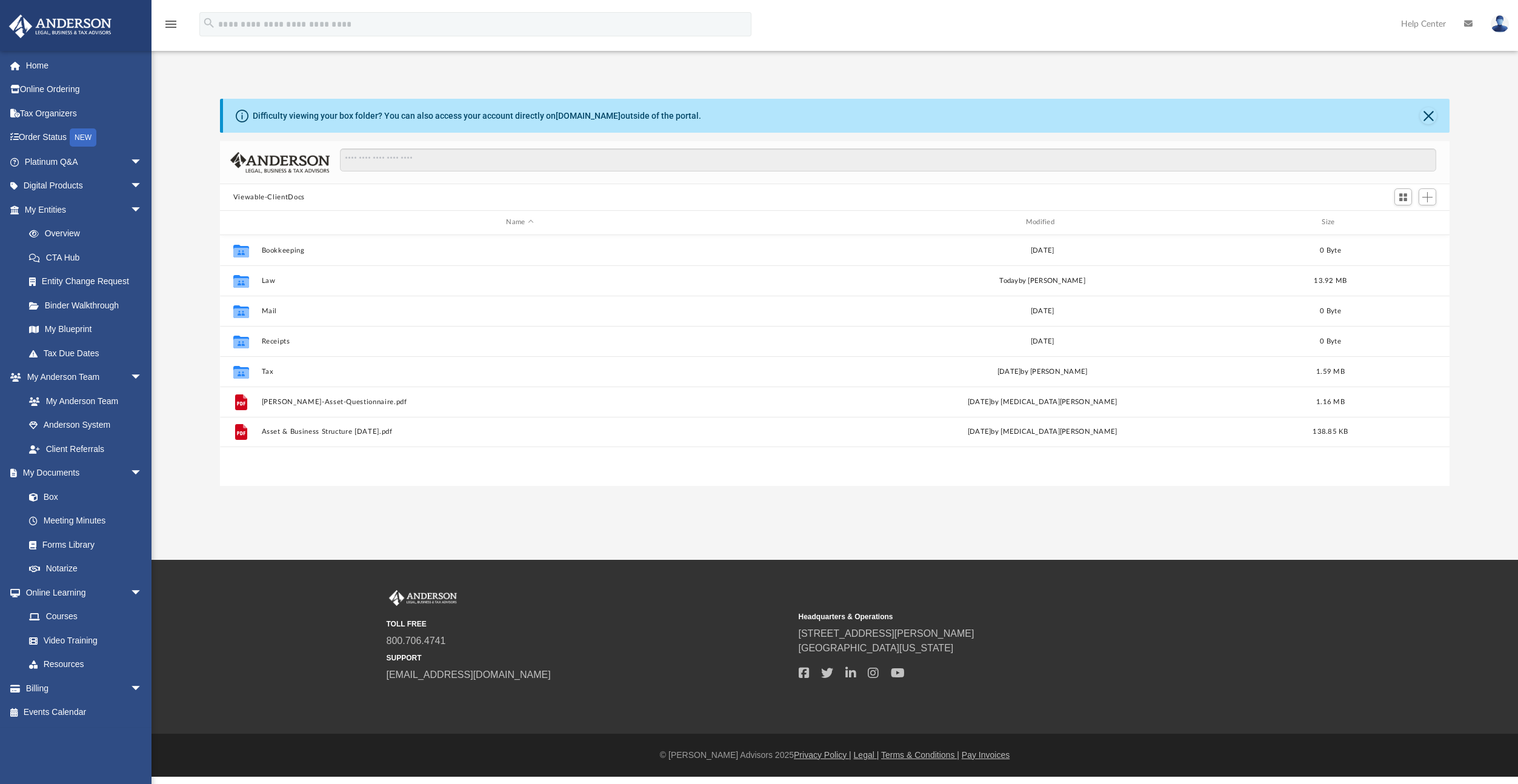
scroll to position [266, 1220]
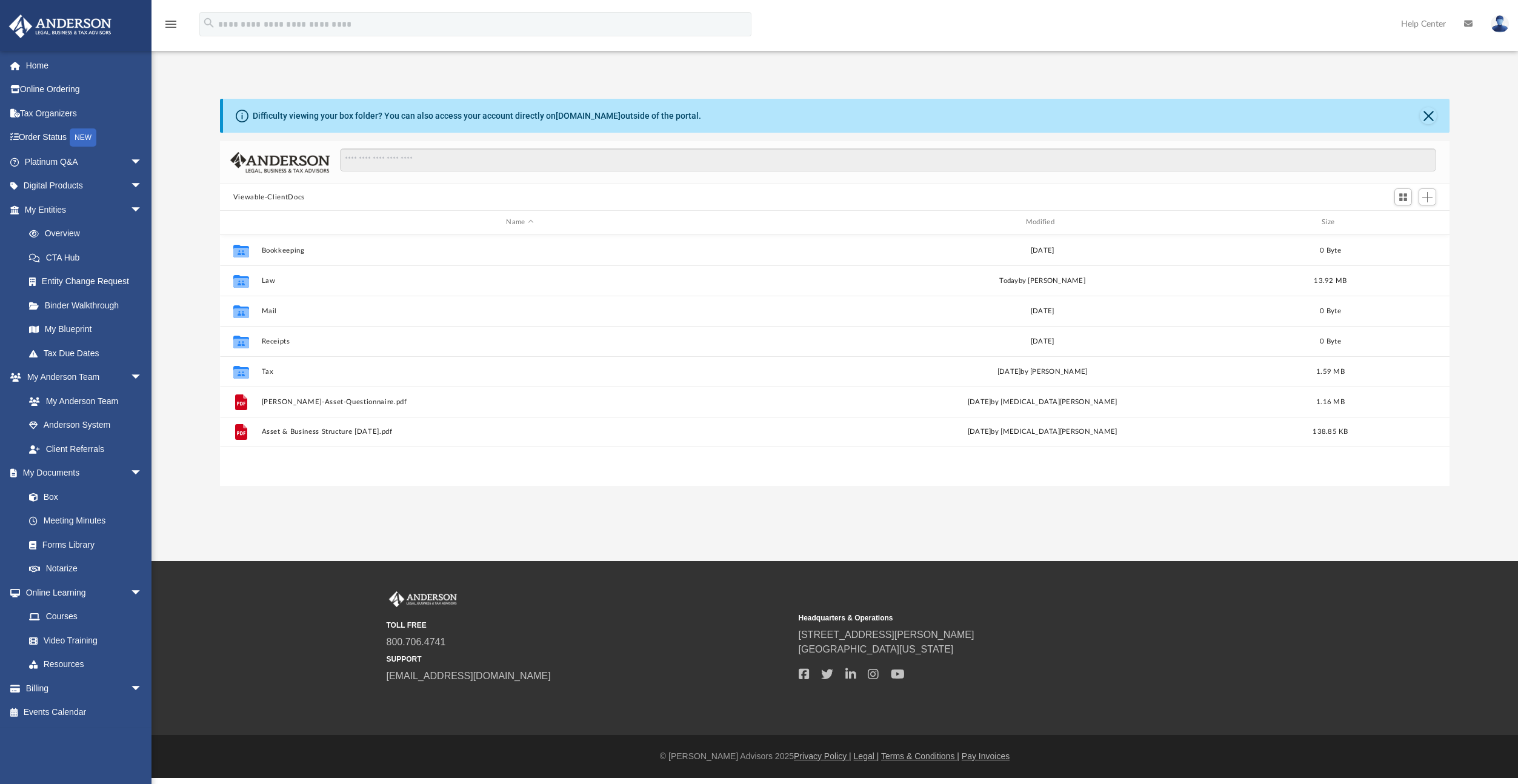
scroll to position [266, 1220]
click at [175, 130] on div "Difficulty viewing your box folder? You can also access your account directly o…" at bounding box center [834, 292] width 1367 height 387
